Goal: Information Seeking & Learning: Learn about a topic

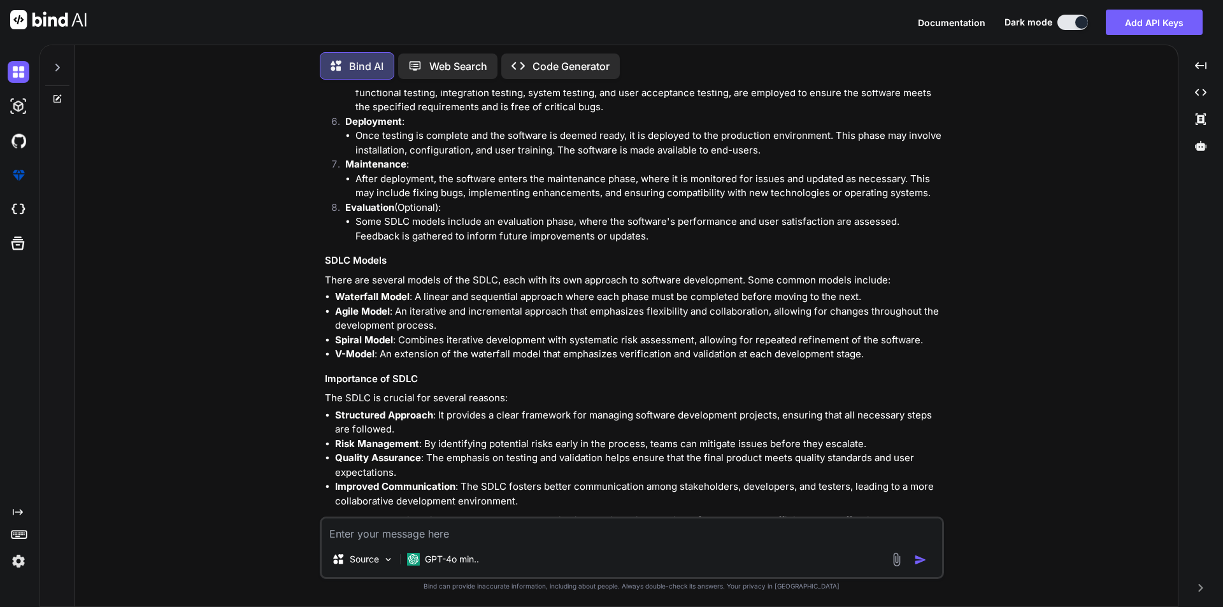
scroll to position [1880, 0]
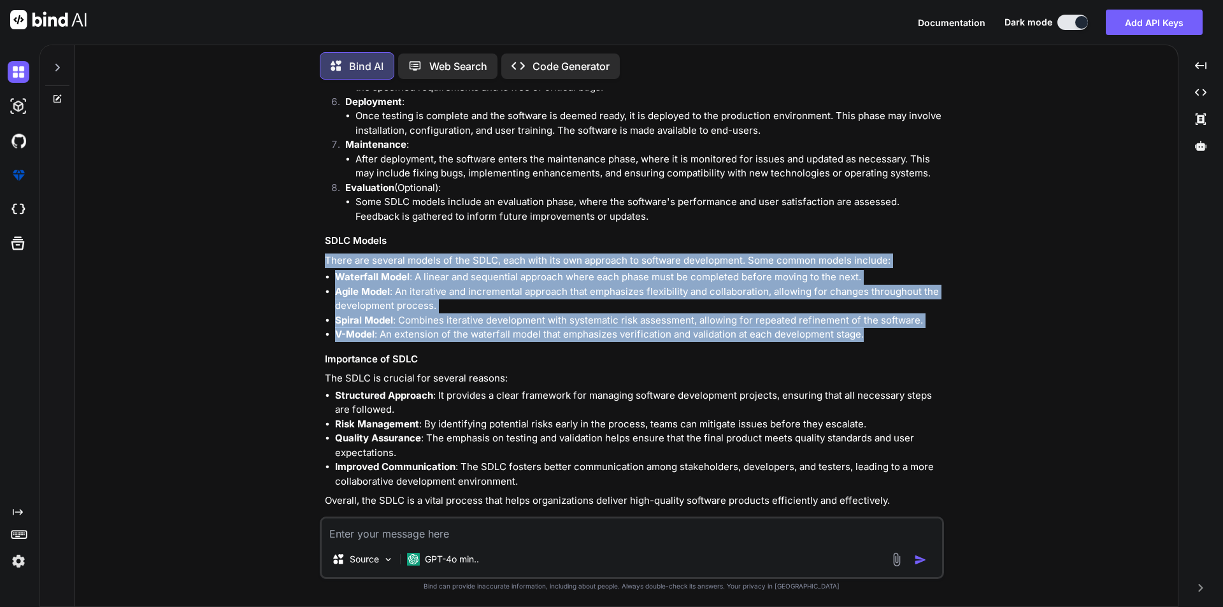
drag, startPoint x: 324, startPoint y: 245, endPoint x: 868, endPoint y: 324, distance: 549.6
click at [868, 324] on div "The Software Development Life Cycle (SDLC) is a structured process used for dev…" at bounding box center [633, 135] width 616 height 746
click at [868, 327] on li "V-Model : An extension of the waterfall model that emphasizes verification and …" at bounding box center [638, 334] width 606 height 15
drag, startPoint x: 860, startPoint y: 325, endPoint x: 318, endPoint y: 241, distance: 547.8
click at [318, 241] on div "You What is Software Testing Bind AI Software testing is a systematic process u…" at bounding box center [631, 348] width 1092 height 516
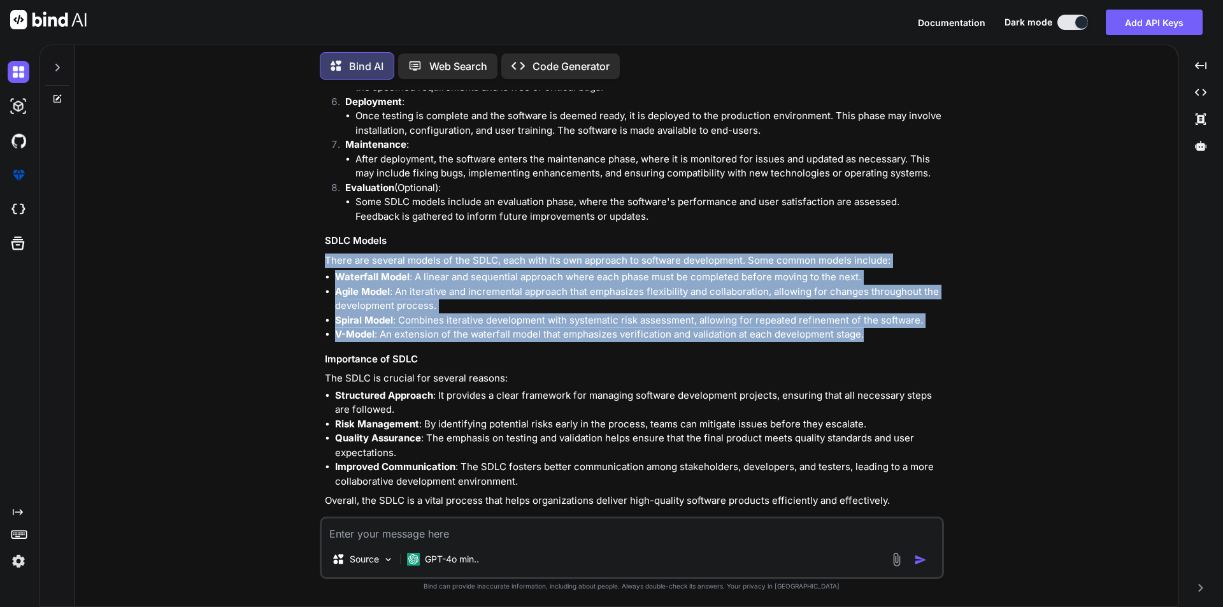
click at [318, 241] on div "You What is Software Testing Bind AI Software testing is a systematic process u…" at bounding box center [631, 348] width 1092 height 516
drag, startPoint x: 318, startPoint y: 241, endPoint x: 869, endPoint y: 320, distance: 556.6
click at [869, 320] on div "You What is Software Testing Bind AI Software testing is a systematic process u…" at bounding box center [631, 348] width 1092 height 516
click at [869, 327] on li "V-Model : An extension of the waterfall model that emphasizes verification and …" at bounding box center [638, 334] width 606 height 15
drag, startPoint x: 869, startPoint y: 320, endPoint x: 325, endPoint y: 250, distance: 548.4
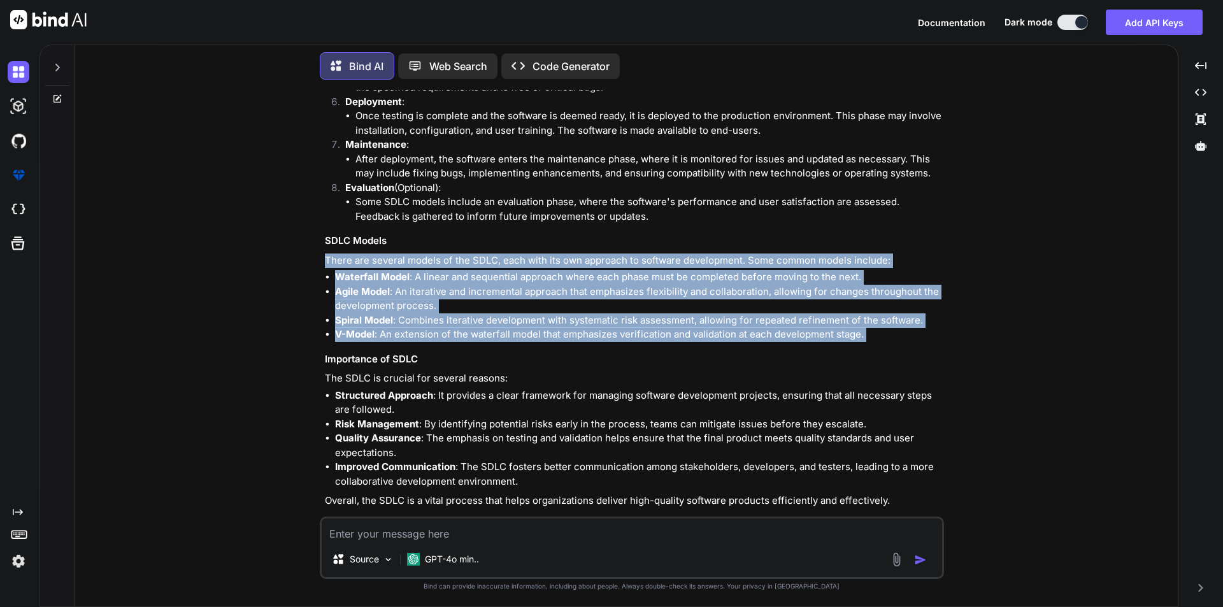
click at [325, 250] on div "The Software Development Life Cycle (SDLC) is a structured process used for dev…" at bounding box center [633, 135] width 616 height 746
click at [311, 243] on div "You What is Software Testing Bind AI Software testing is a systematic process u…" at bounding box center [631, 348] width 1092 height 516
drag, startPoint x: 324, startPoint y: 248, endPoint x: 889, endPoint y: 321, distance: 569.6
click at [889, 321] on div "The Software Development Life Cycle (SDLC) is a structured process used for dev…" at bounding box center [633, 135] width 616 height 746
click at [889, 327] on li "V-Model : An extension of the waterfall model that emphasizes verification and …" at bounding box center [638, 334] width 606 height 15
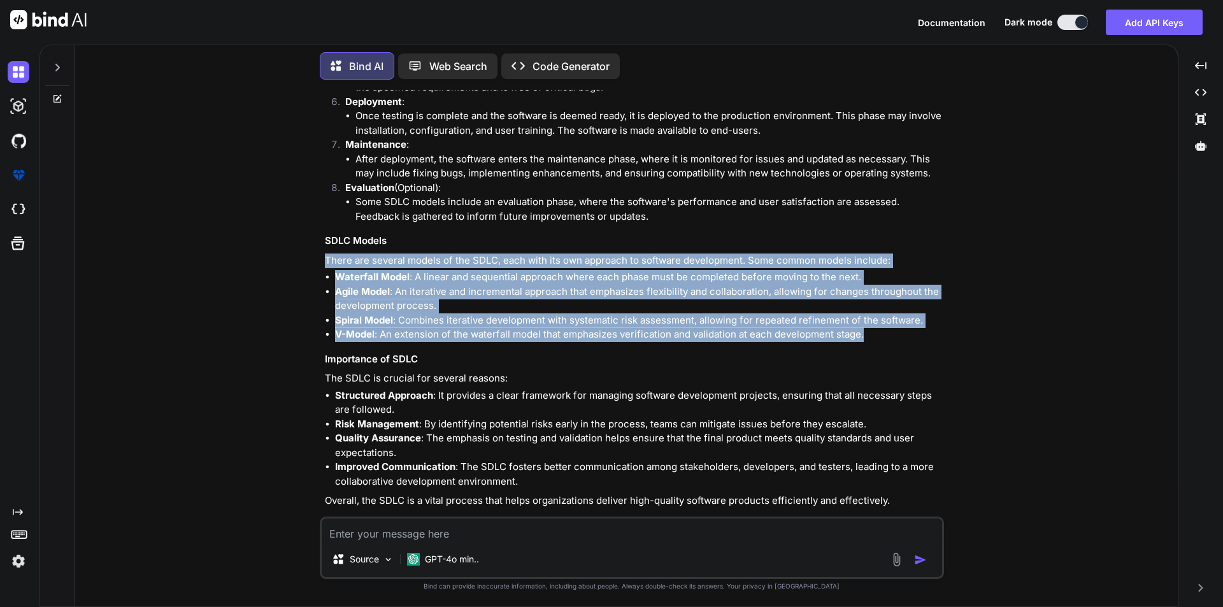
drag, startPoint x: 889, startPoint y: 321, endPoint x: 318, endPoint y: 245, distance: 576.2
click at [318, 245] on div "You What is Software Testing Bind AI Software testing is a systematic process u…" at bounding box center [631, 348] width 1092 height 516
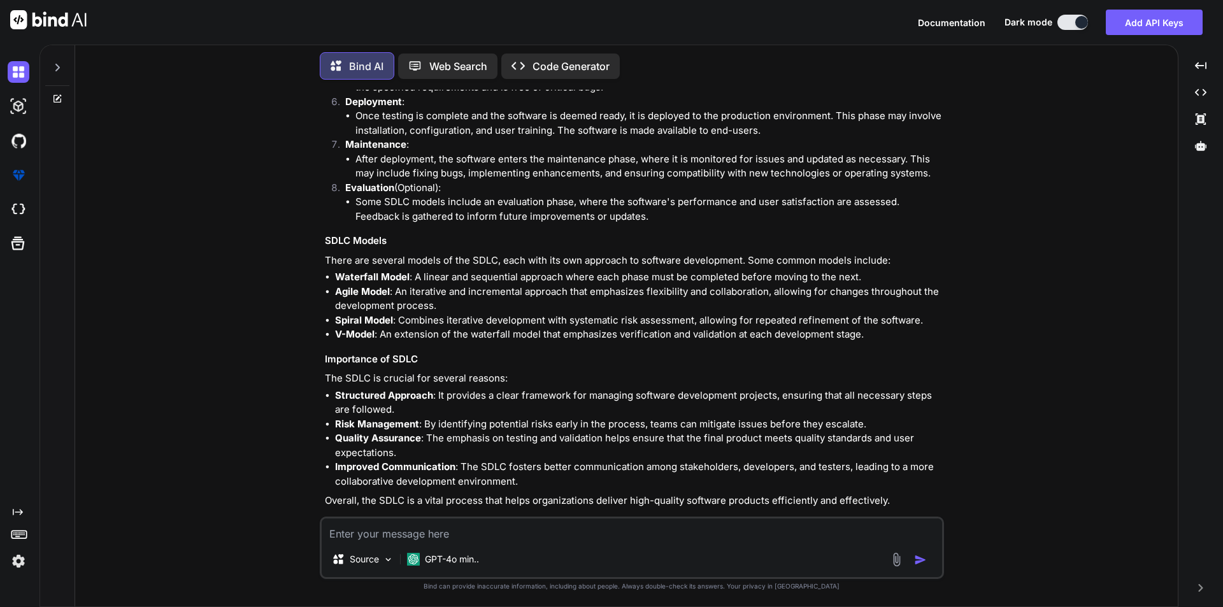
click at [387, 431] on li "Quality Assurance : The emphasis on testing and validation helps ensure that th…" at bounding box center [638, 445] width 606 height 29
click at [484, 523] on textarea at bounding box center [632, 529] width 620 height 23
click at [880, 534] on textarea at bounding box center [632, 529] width 620 height 23
click at [516, 561] on div "Source GPT-4o min.." at bounding box center [632, 561] width 620 height 31
click at [391, 532] on textarea at bounding box center [632, 529] width 620 height 23
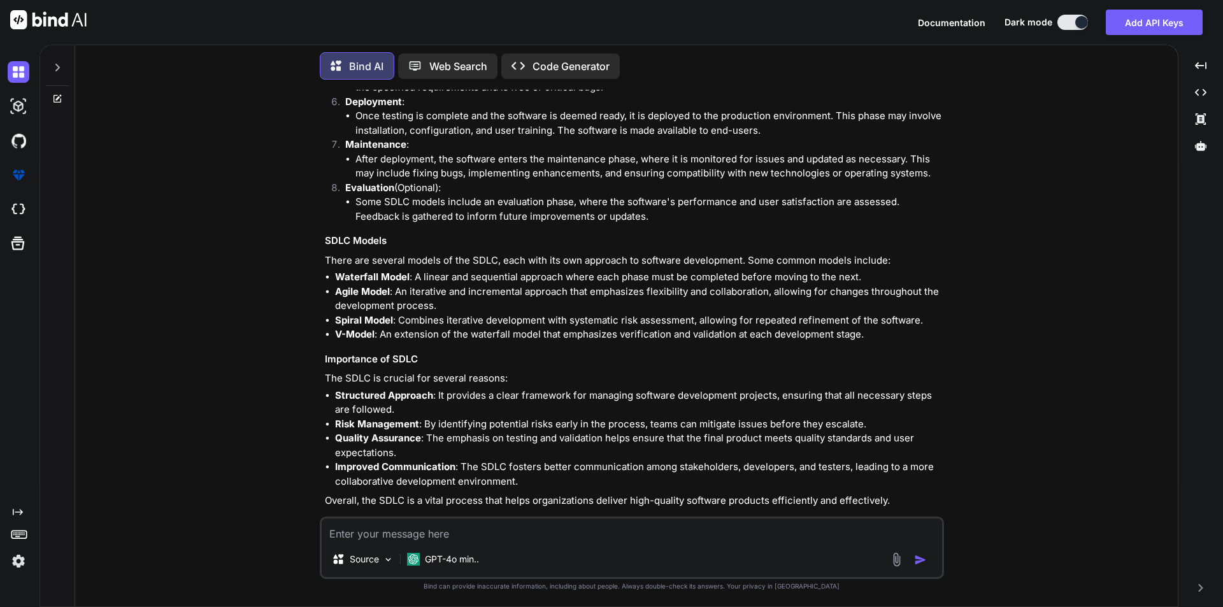
click at [371, 529] on textarea at bounding box center [632, 529] width 620 height 23
click at [608, 534] on textarea at bounding box center [632, 529] width 620 height 23
drag, startPoint x: 410, startPoint y: 509, endPoint x: 315, endPoint y: 509, distance: 95.5
click at [315, 509] on div "You What is Software Testing Bind AI Software testing is a systematic process u…" at bounding box center [631, 348] width 1092 height 516
click at [399, 498] on div "Bind AI The Software Development Life Cycle (SDLC) is a structured process used…" at bounding box center [633, 130] width 616 height 801
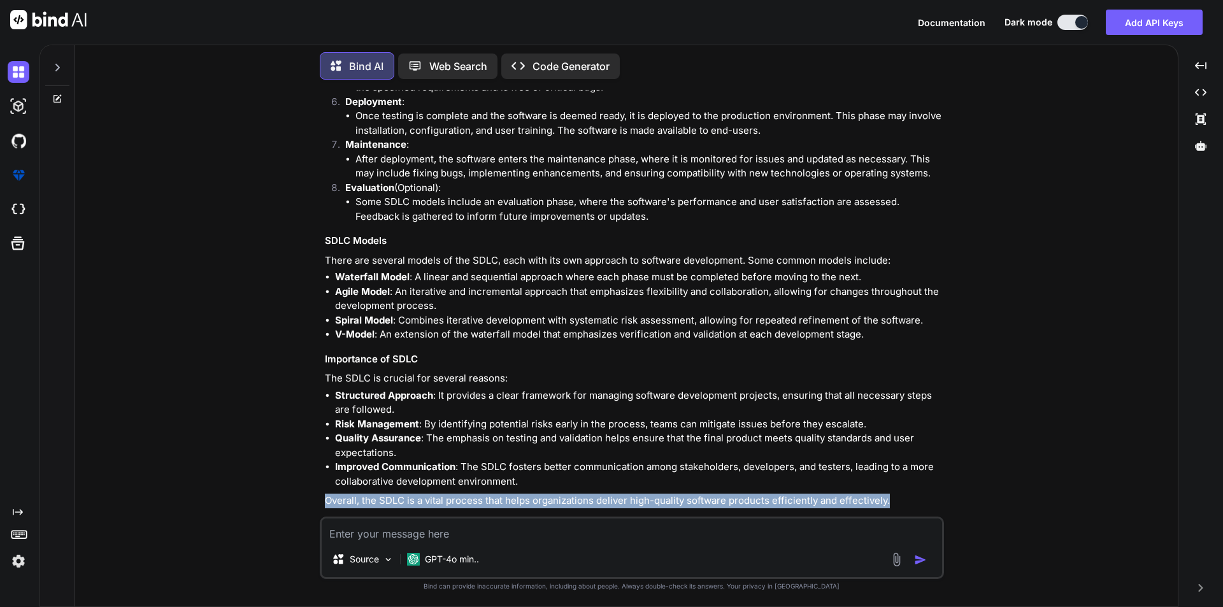
drag, startPoint x: 324, startPoint y: 482, endPoint x: 914, endPoint y: 476, distance: 591.0
click at [914, 476] on div "You What is Software Testing Bind AI Software testing is a systematic process u…" at bounding box center [633, 303] width 622 height 427
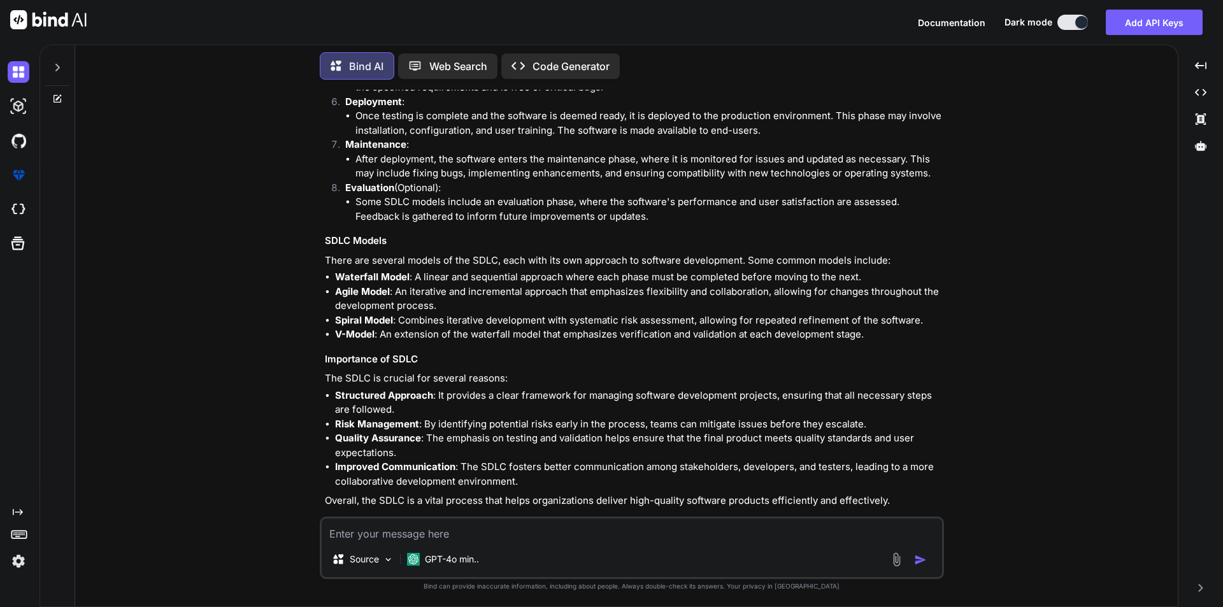
click at [907, 469] on li "Improved Communication : The SDLC fosters better communication among stakeholde…" at bounding box center [638, 474] width 606 height 29
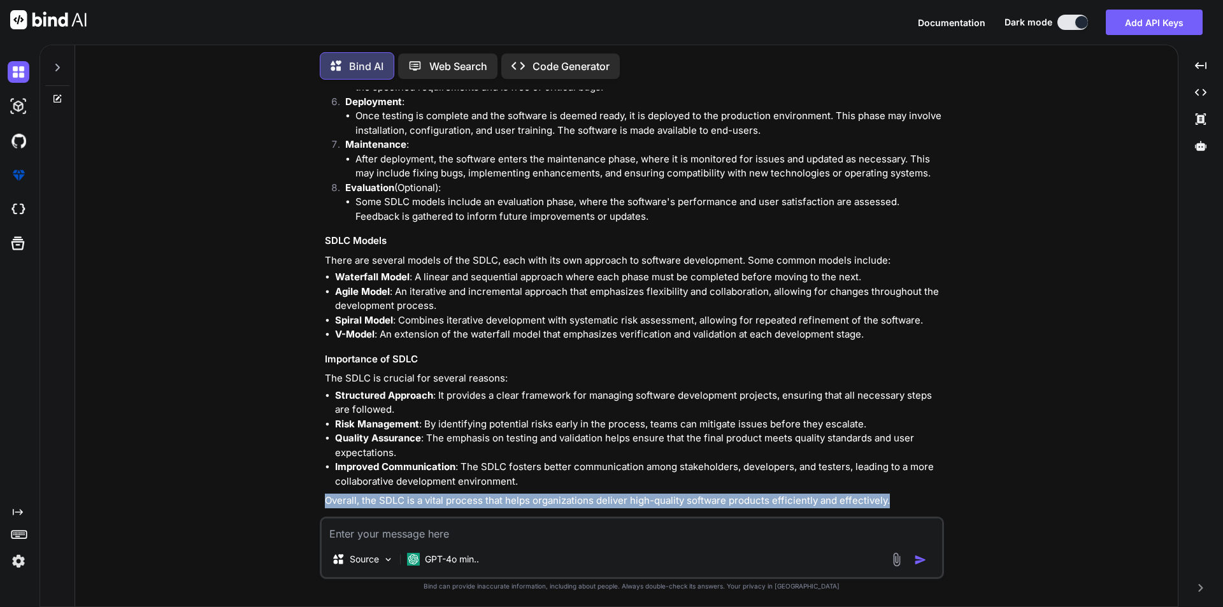
drag, startPoint x: 885, startPoint y: 490, endPoint x: 319, endPoint y: 491, distance: 566.1
click at [320, 491] on div "You What is Software Testing Bind AI Software testing is a systematic process u…" at bounding box center [632, 348] width 624 height 516
click at [615, 494] on p "Overall, the SDLC is a vital process that helps organizations deliver high-qual…" at bounding box center [633, 501] width 616 height 15
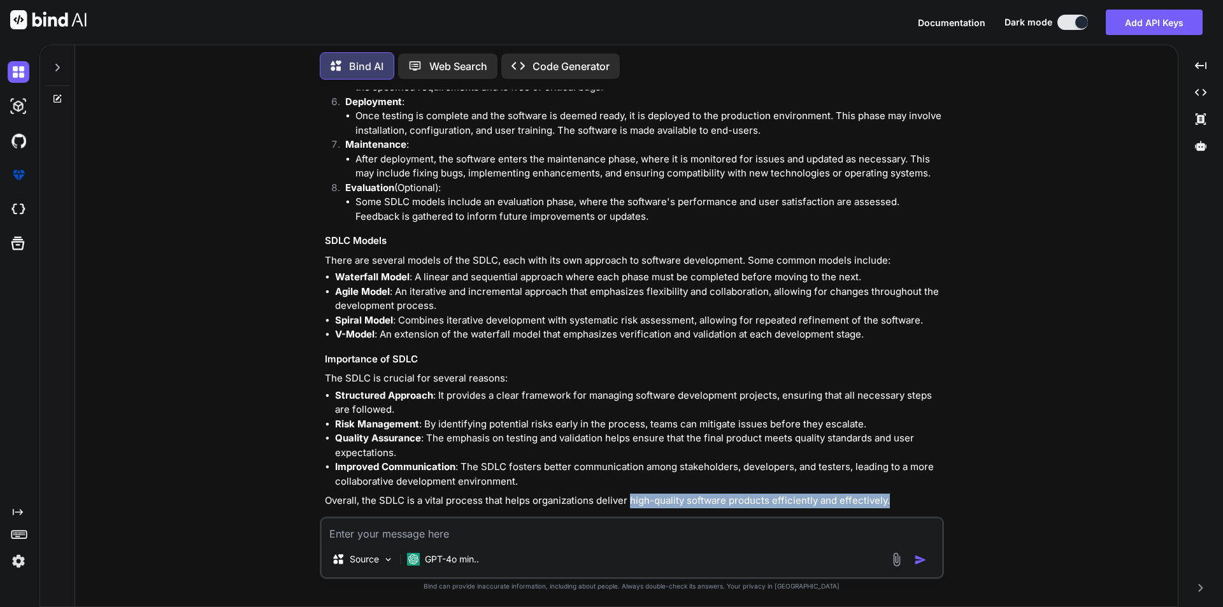
drag, startPoint x: 627, startPoint y: 485, endPoint x: 935, endPoint y: 478, distance: 307.7
click at [935, 478] on div "The Software Development Life Cycle (SDLC) is a structured process used for dev…" at bounding box center [633, 135] width 616 height 746
drag, startPoint x: 886, startPoint y: 483, endPoint x: 627, endPoint y: 490, distance: 259.3
click at [627, 494] on p "Overall, the SDLC is a vital process that helps organizations deliver high-qual…" at bounding box center [633, 501] width 616 height 15
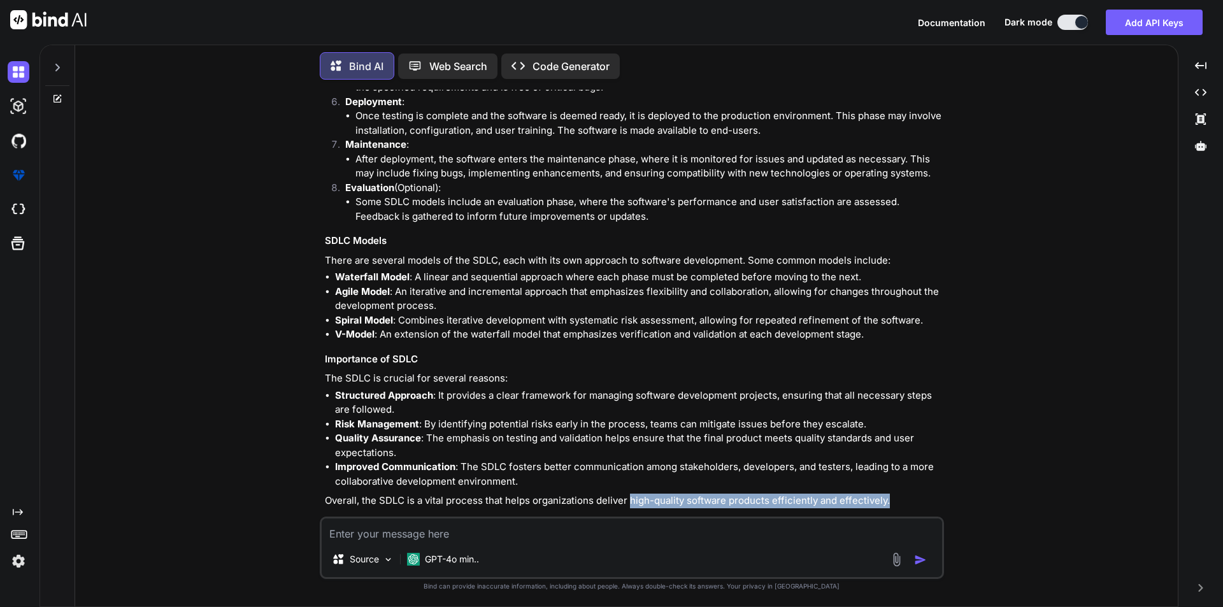
click at [627, 494] on p "Overall, the SDLC is a vital process that helps organizations deliver high-qual…" at bounding box center [633, 501] width 616 height 15
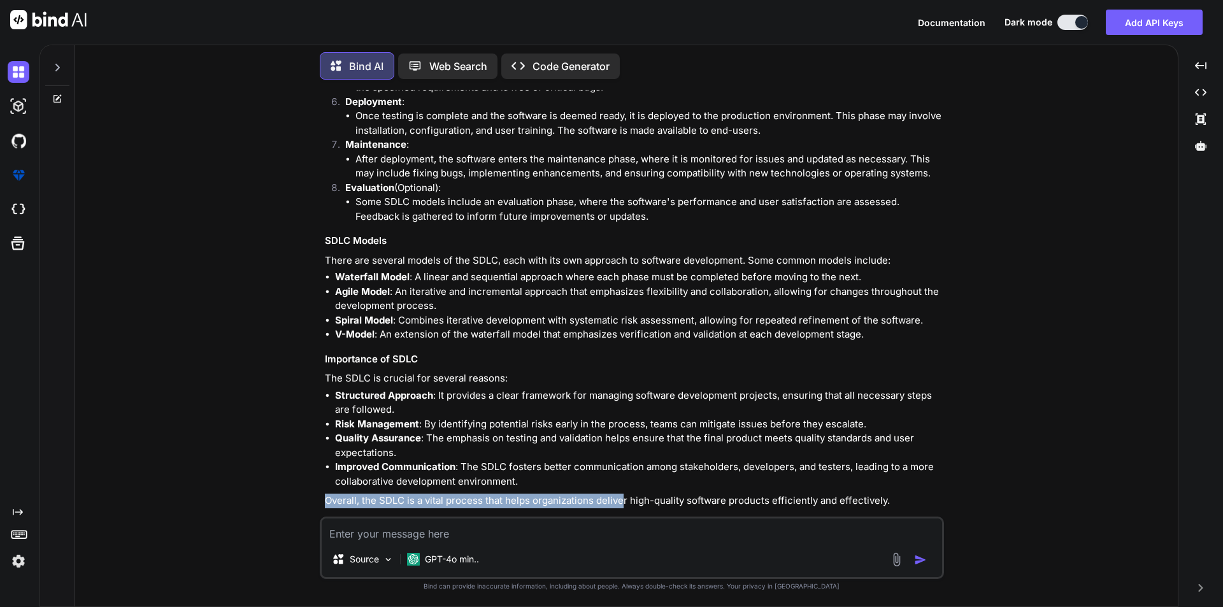
drag, startPoint x: 623, startPoint y: 488, endPoint x: 325, endPoint y: 488, distance: 298.0
click at [325, 494] on p "Overall, the SDLC is a vital process that helps organizations deliver high-qual…" at bounding box center [633, 501] width 616 height 15
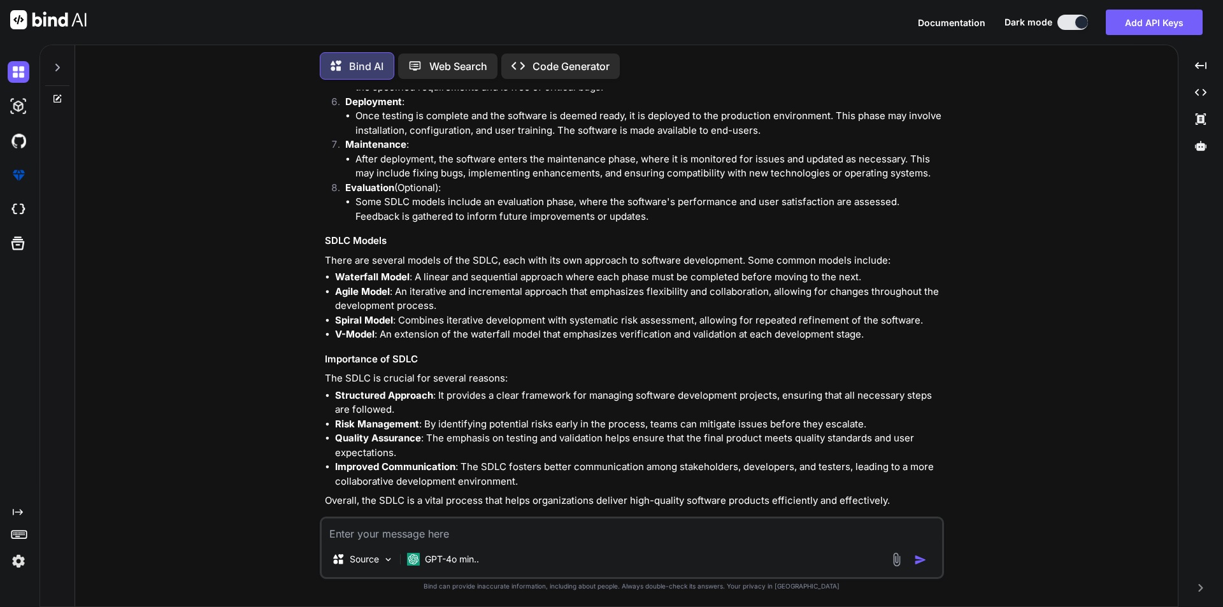
click at [625, 494] on p "Overall, the SDLC is a vital process that helps organizations deliver high-qual…" at bounding box center [633, 501] width 616 height 15
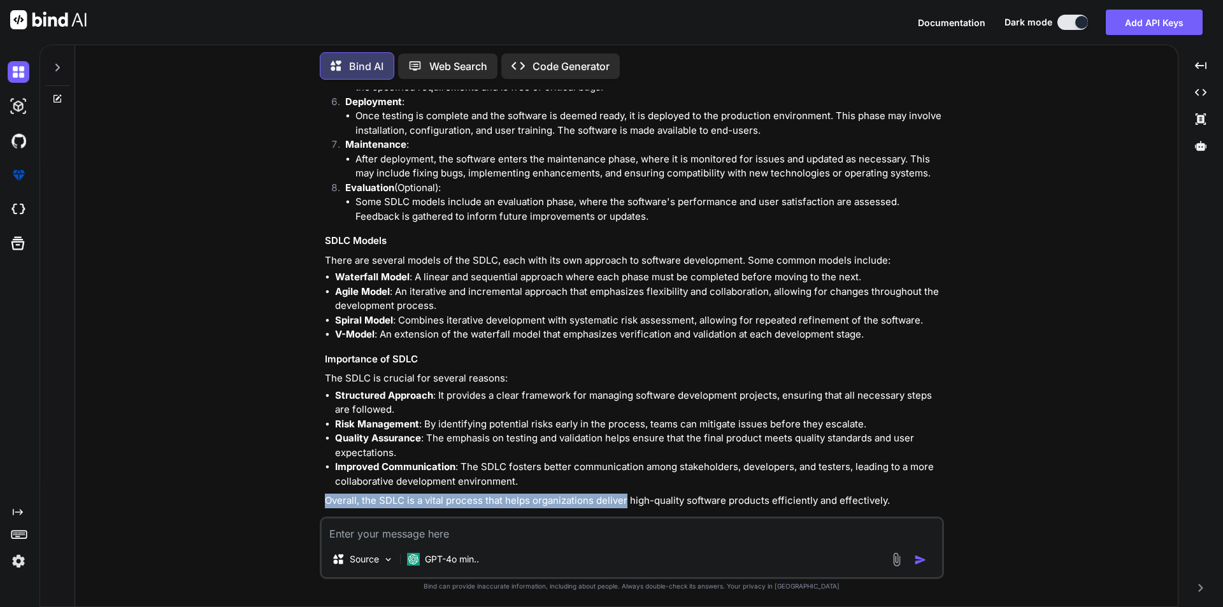
drag, startPoint x: 625, startPoint y: 490, endPoint x: 317, endPoint y: 478, distance: 307.8
click at [317, 478] on div "You What is Software Testing Bind AI Software testing is a systematic process u…" at bounding box center [631, 348] width 1092 height 516
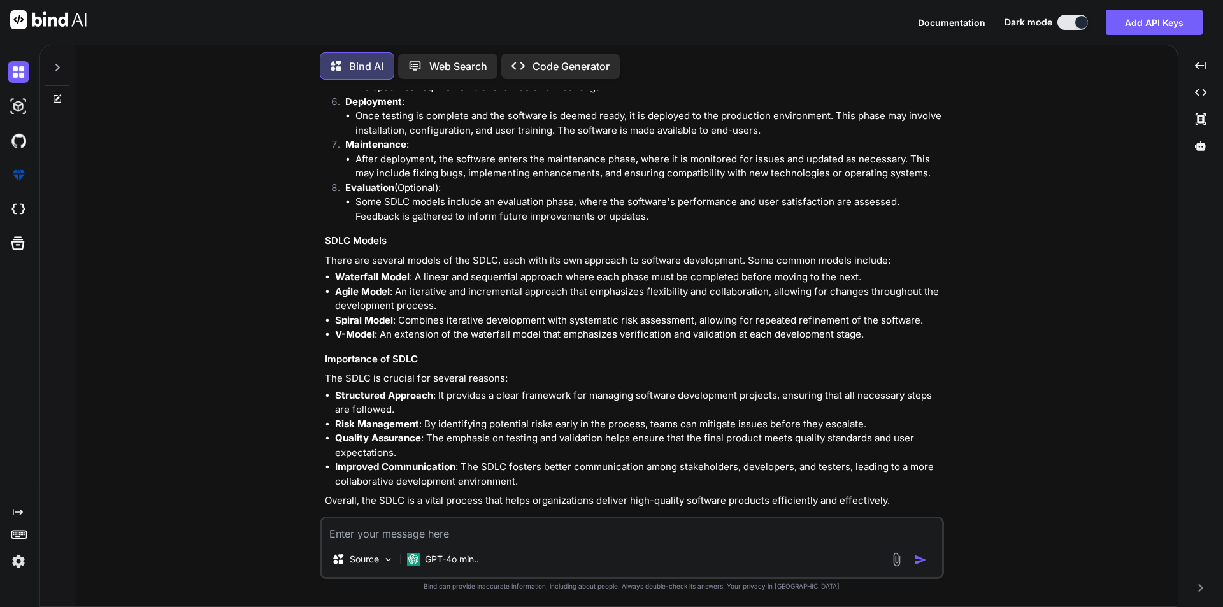
click at [796, 460] on li "Improved Communication : The SDLC fosters better communication among stakeholde…" at bounding box center [638, 474] width 606 height 29
drag, startPoint x: 629, startPoint y: 484, endPoint x: 900, endPoint y: 476, distance: 270.8
click at [900, 476] on div "The Software Development Life Cycle (SDLC) is a structured process used for dev…" at bounding box center [633, 135] width 616 height 746
